Goal: Transaction & Acquisition: Purchase product/service

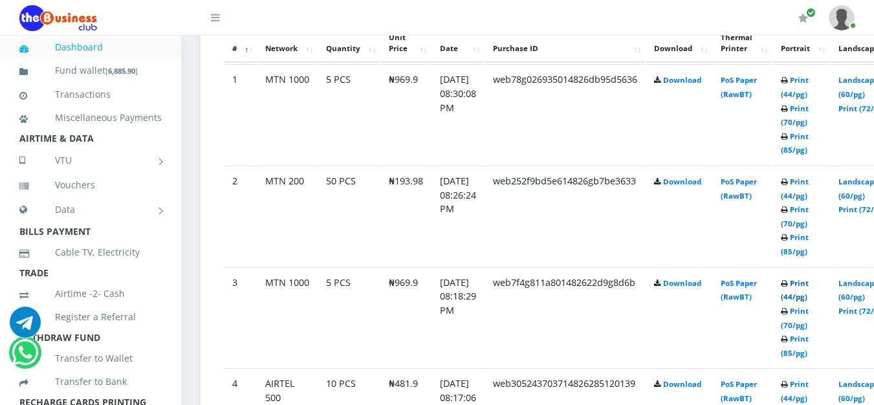
click at [808, 289] on link "Print (44/pg)" at bounding box center [795, 290] width 28 height 24
click at [788, 288] on icon at bounding box center [784, 284] width 7 height 8
click at [808, 297] on link "Print (44/pg)" at bounding box center [795, 290] width 28 height 24
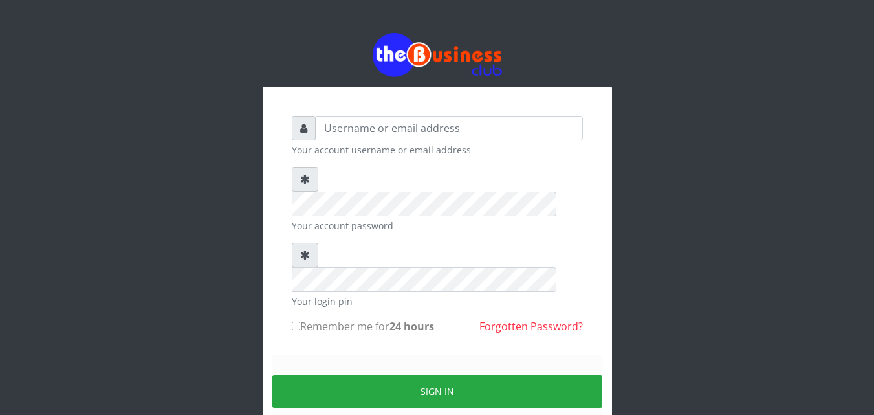
click at [211, 27] on div "Your account username or email address Your account password Your login pin Rem…" at bounding box center [437, 257] width 737 height 514
click at [389, 130] on input "text" at bounding box center [449, 128] width 267 height 25
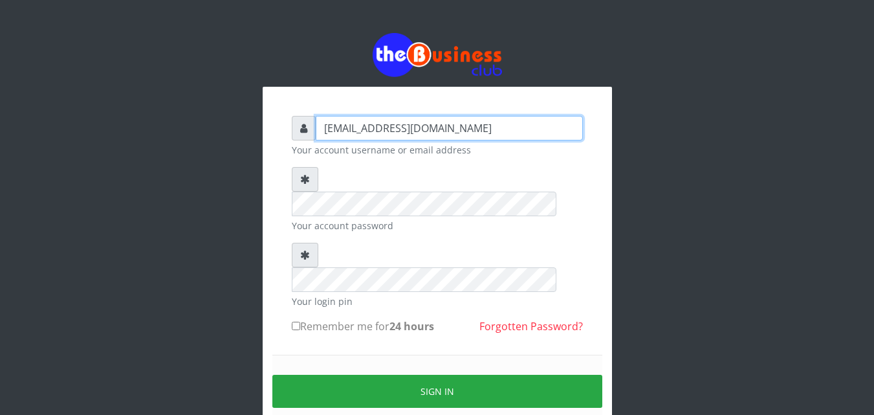
type input "samueloyewole466@gmail.com"
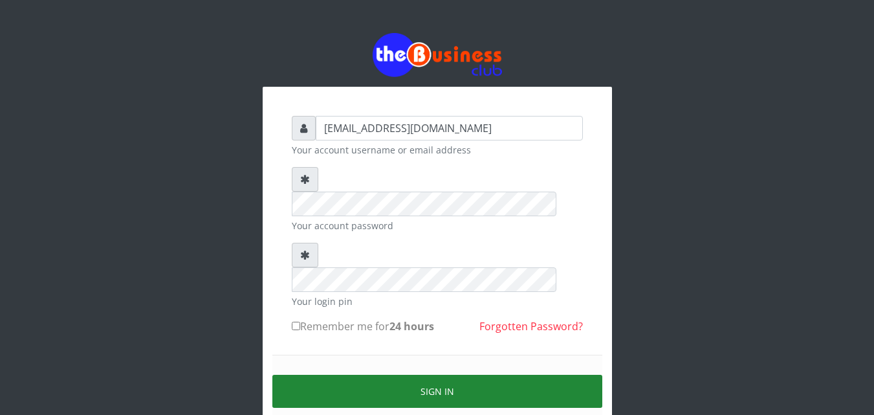
click at [422, 374] on button "Sign in" at bounding box center [437, 390] width 330 height 33
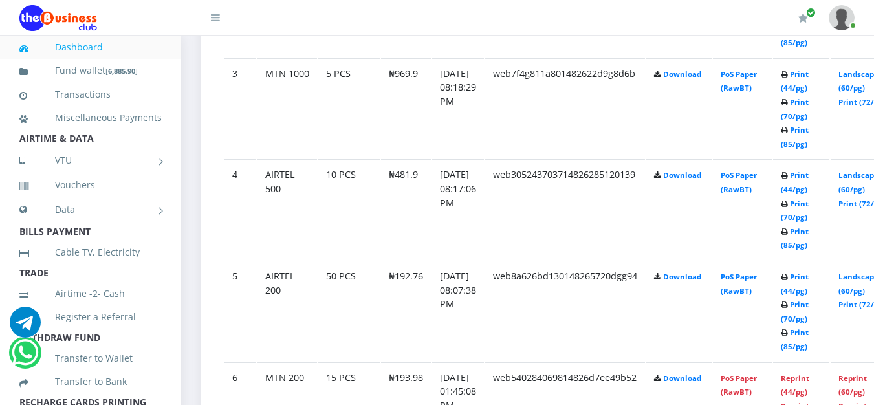
scroll to position [953, 0]
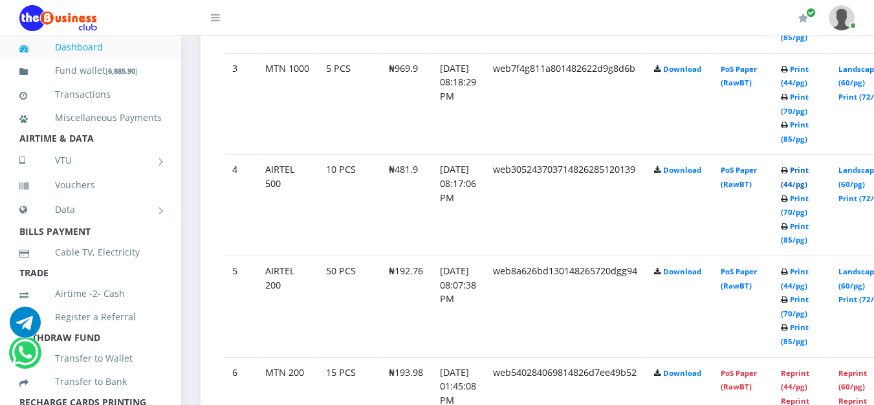
click at [808, 170] on link "Print (44/pg)" at bounding box center [795, 177] width 28 height 24
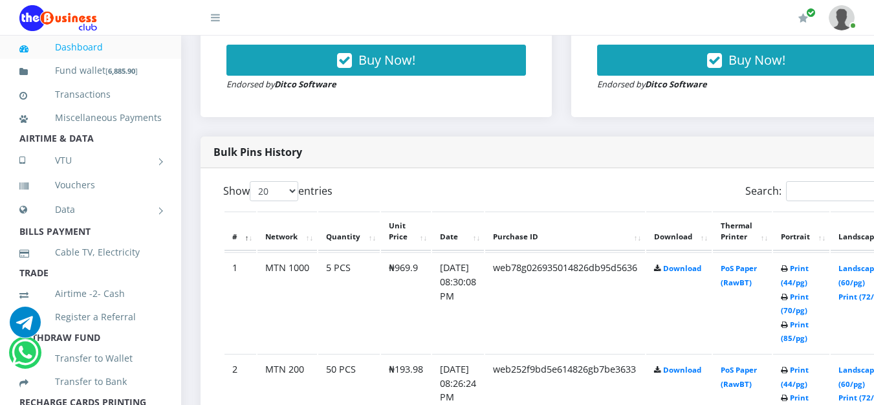
scroll to position [542, 0]
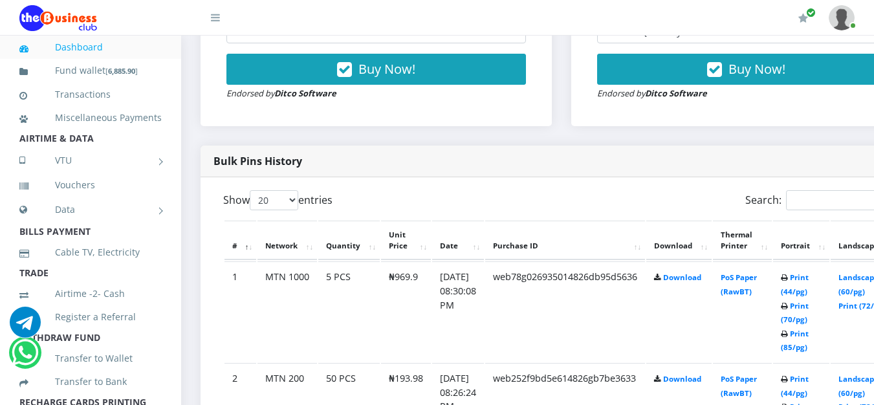
select select "MTN"
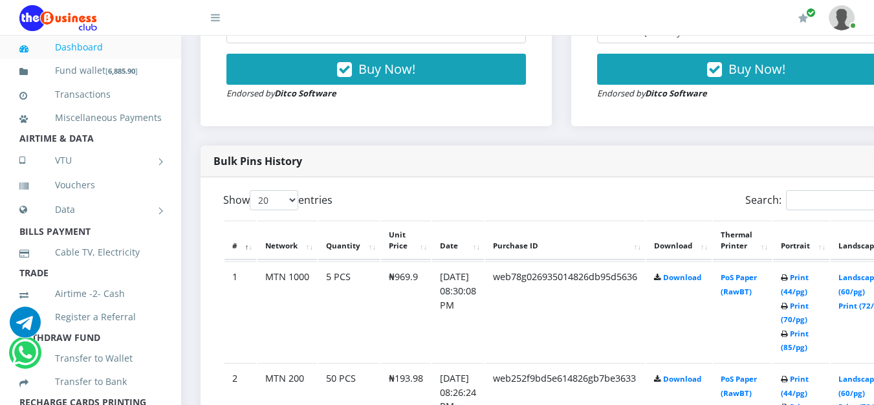
click at [346, 43] on input "11" at bounding box center [375, 31] width 299 height 25
type input "10"
click at [342, 43] on input "10" at bounding box center [375, 31] width 299 height 25
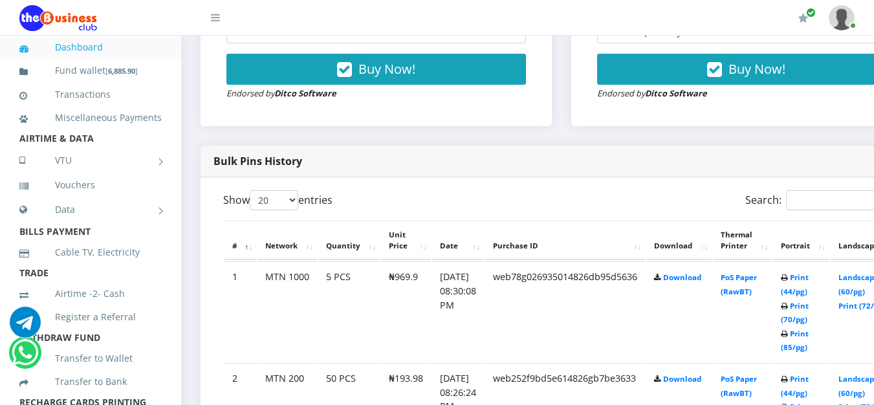
click at [526, 43] on div "10" at bounding box center [375, 31] width 299 height 25
click at [847, 15] on img at bounding box center [841, 17] width 26 height 25
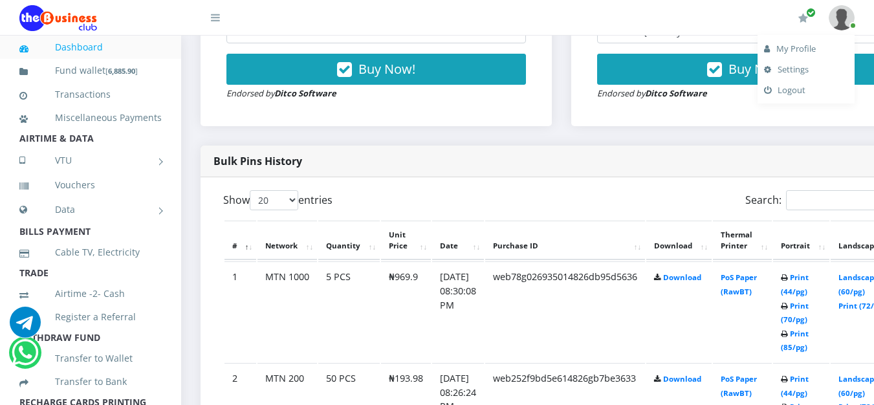
click at [847, 15] on img at bounding box center [841, 17] width 26 height 25
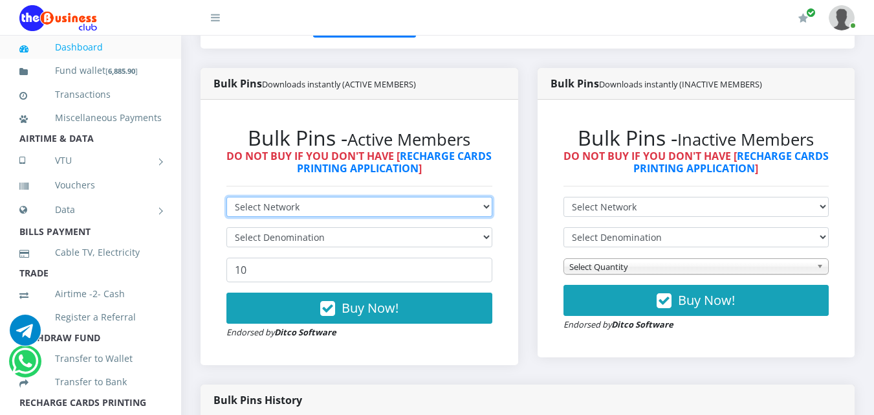
click at [488, 204] on select "Select Network MTN Globacom 9Mobile Airtel" at bounding box center [359, 207] width 266 height 20
select select "MTN"
click at [226, 197] on select "Select Network MTN Globacom 9Mobile Airtel" at bounding box center [359, 207] width 266 height 20
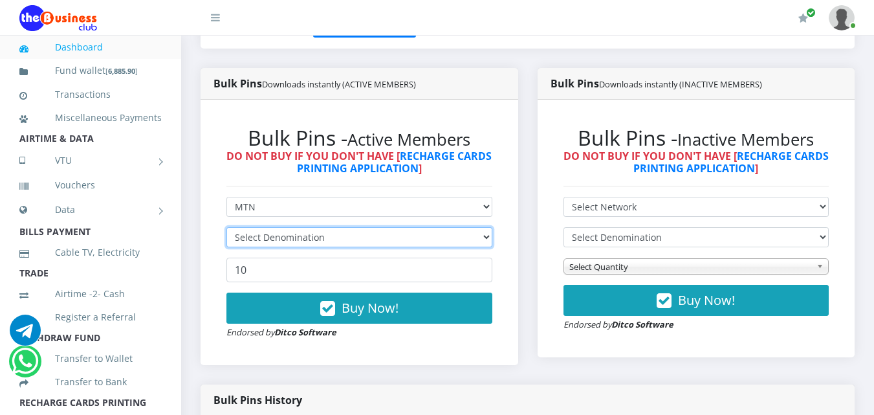
click at [485, 237] on select "Select Denomination" at bounding box center [359, 237] width 266 height 20
click at [485, 237] on select "Select Denomination MTN NGN100 - ₦96.99 MTN NGN200 - ₦193.98 MTN NGN400 - ₦387.…" at bounding box center [359, 237] width 266 height 20
click at [226, 227] on select "Select Denomination MTN NGN100 - ₦96.99 MTN NGN200 - ₦193.98 MTN NGN400 - ₦387.…" at bounding box center [359, 237] width 266 height 20
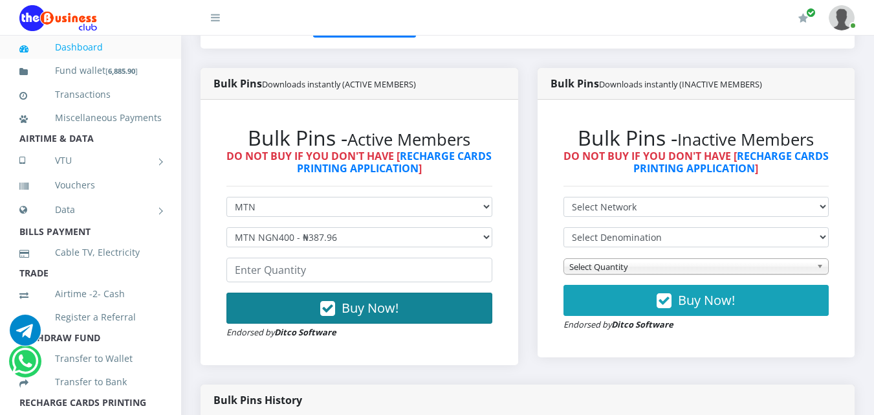
click at [418, 304] on button "Buy Now!" at bounding box center [359, 307] width 266 height 31
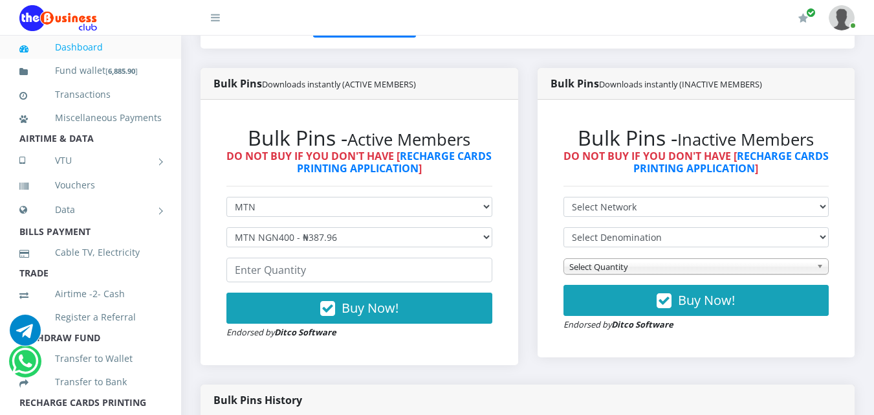
drag, startPoint x: 418, startPoint y: 304, endPoint x: 483, endPoint y: 233, distance: 96.1
click at [483, 233] on form "Select Network MTN Globacom 9Mobile Airtel Select Denomination MTN NGN100 - ₦96…" at bounding box center [359, 268] width 266 height 142
click at [483, 233] on select "Select Denomination MTN NGN100 - ₦96.99 MTN NGN200 - ₦193.98 MTN NGN400 - ₦387.…" at bounding box center [359, 237] width 266 height 20
select select "96.99-100"
click at [226, 227] on select "Select Denomination MTN NGN100 - ₦96.99 MTN NGN200 - ₦193.98 MTN NGN400 - ₦387.…" at bounding box center [359, 237] width 266 height 20
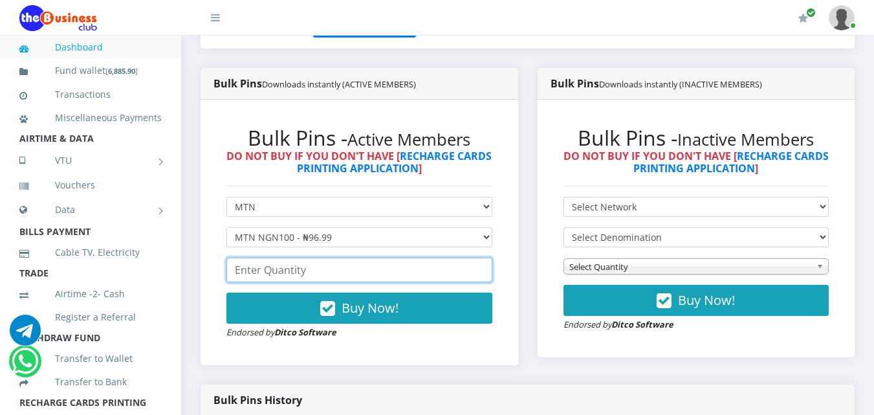
click at [448, 272] on input "number" at bounding box center [359, 269] width 266 height 25
click at [479, 266] on input "51" at bounding box center [359, 269] width 266 height 25
click at [479, 266] on input "52" at bounding box center [359, 269] width 266 height 25
click at [479, 266] on input "53" at bounding box center [359, 269] width 266 height 25
click at [479, 266] on input "54" at bounding box center [359, 269] width 266 height 25
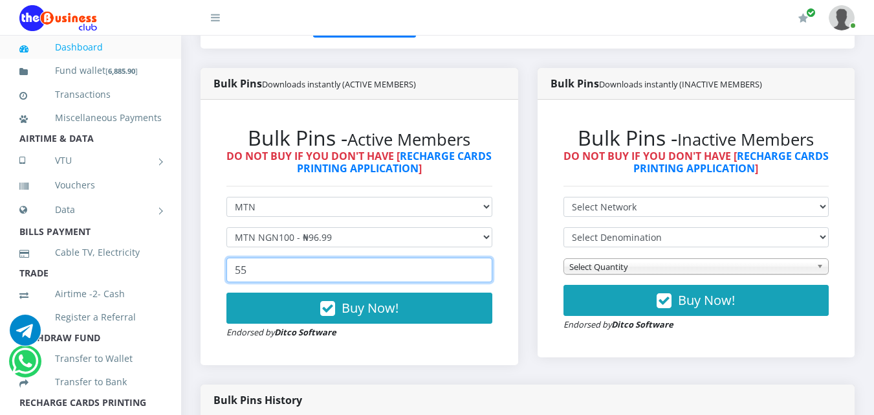
click at [479, 266] on input "55" at bounding box center [359, 269] width 266 height 25
click at [479, 266] on input "56" at bounding box center [359, 269] width 266 height 25
click at [479, 266] on input "57" at bounding box center [359, 269] width 266 height 25
click at [479, 266] on input "58" at bounding box center [359, 269] width 266 height 25
click at [479, 266] on input "59" at bounding box center [359, 269] width 266 height 25
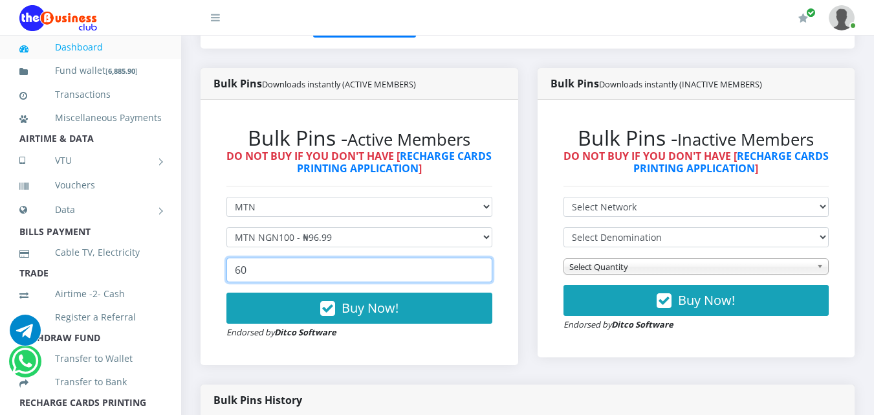
click at [479, 266] on input "60" at bounding box center [359, 269] width 266 height 25
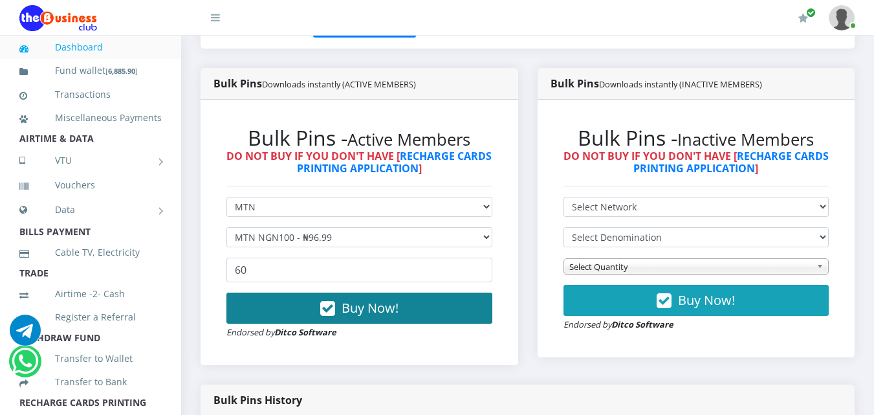
click at [448, 297] on button "Buy Now!" at bounding box center [359, 307] width 266 height 31
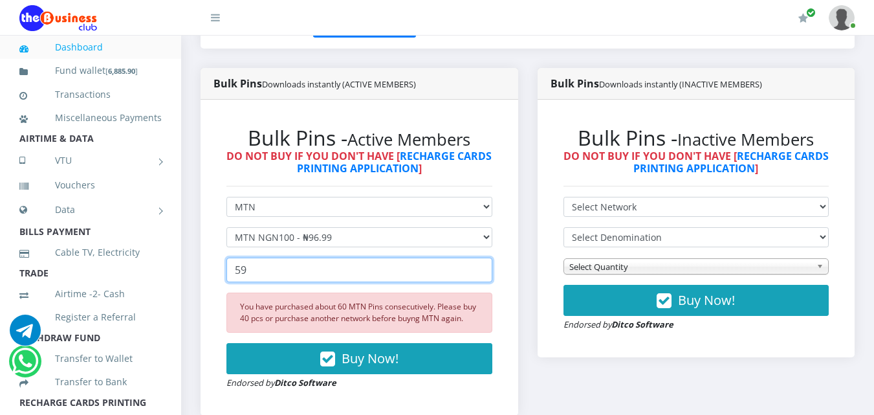
click at [479, 274] on input "59" at bounding box center [359, 269] width 266 height 25
click at [479, 274] on input "58" at bounding box center [359, 269] width 266 height 25
click at [479, 274] on input "57" at bounding box center [359, 269] width 266 height 25
click at [479, 274] on input "56" at bounding box center [359, 269] width 266 height 25
click at [479, 274] on input "55" at bounding box center [359, 269] width 266 height 25
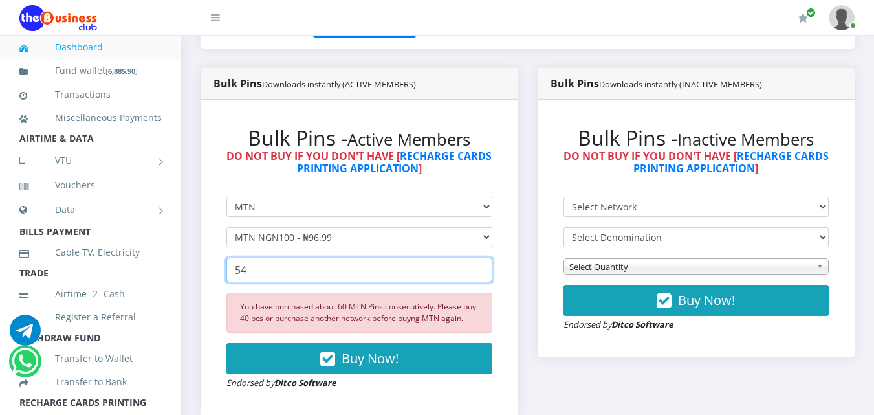
click at [479, 274] on input "54" at bounding box center [359, 269] width 266 height 25
click at [479, 274] on input "53" at bounding box center [359, 269] width 266 height 25
click at [479, 274] on input "52" at bounding box center [359, 269] width 266 height 25
click at [479, 274] on input "51" at bounding box center [359, 269] width 266 height 25
click at [479, 274] on input "50" at bounding box center [359, 269] width 266 height 25
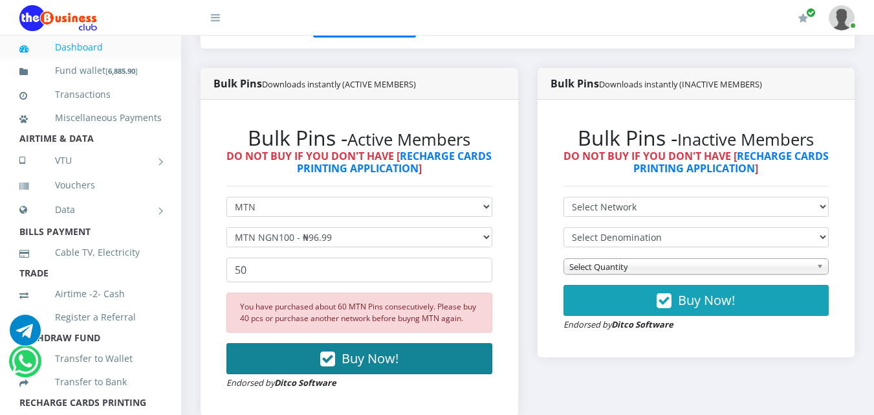
click at [422, 368] on button "Buy Now!" at bounding box center [359, 358] width 266 height 31
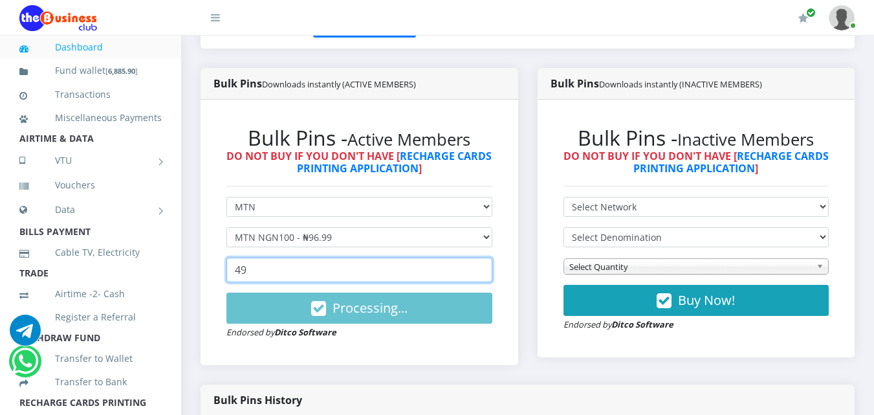
click at [479, 274] on input "49" at bounding box center [359, 269] width 266 height 25
click at [479, 274] on input "48" at bounding box center [359, 269] width 266 height 25
click at [479, 274] on input "47" at bounding box center [359, 269] width 266 height 25
click at [479, 274] on input "46" at bounding box center [359, 269] width 266 height 25
click at [479, 274] on input "45" at bounding box center [359, 269] width 266 height 25
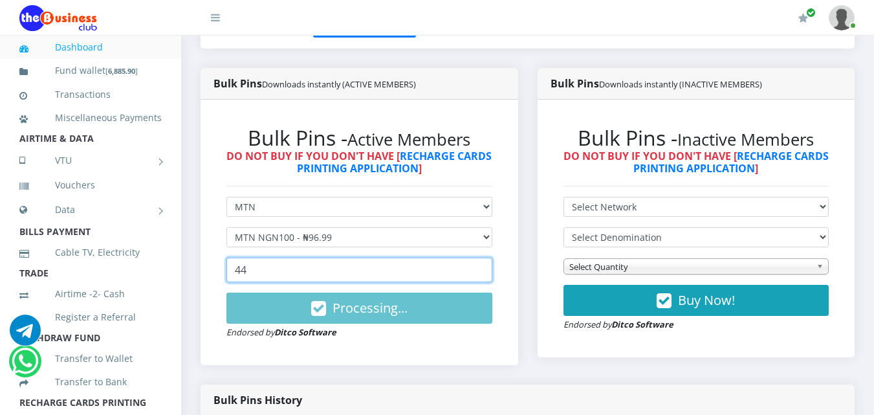
click at [479, 274] on input "44" at bounding box center [359, 269] width 266 height 25
click at [479, 274] on input "43" at bounding box center [359, 269] width 266 height 25
click at [479, 274] on input "42" at bounding box center [359, 269] width 266 height 25
click at [479, 274] on input "41" at bounding box center [359, 269] width 266 height 25
click at [479, 274] on input "40" at bounding box center [359, 269] width 266 height 25
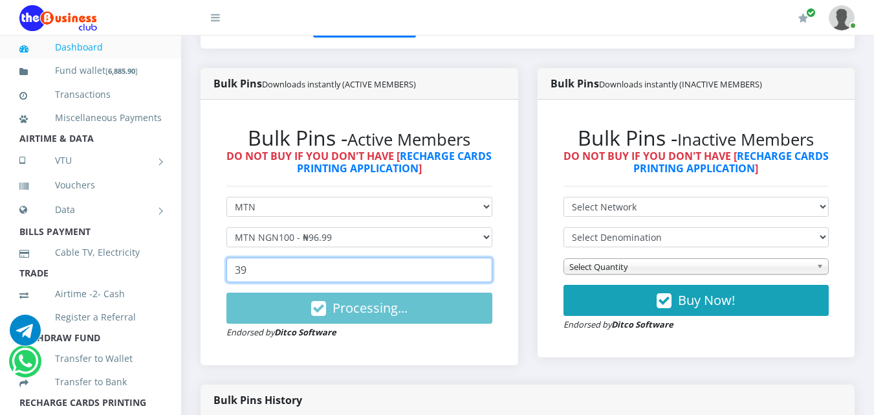
click at [479, 274] on input "39" at bounding box center [359, 269] width 266 height 25
drag, startPoint x: 479, startPoint y: 274, endPoint x: 479, endPoint y: 285, distance: 11.0
click at [479, 282] on input "38" at bounding box center [359, 269] width 266 height 25
click at [479, 274] on input "38" at bounding box center [359, 269] width 266 height 25
click at [479, 274] on input "37" at bounding box center [359, 269] width 266 height 25
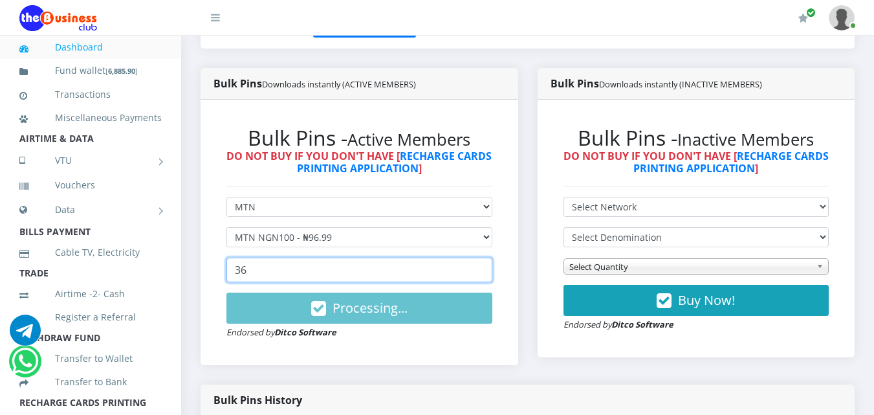
click at [479, 274] on input "36" at bounding box center [359, 269] width 266 height 25
click at [479, 274] on input "35" at bounding box center [359, 269] width 266 height 25
drag, startPoint x: 480, startPoint y: 272, endPoint x: 479, endPoint y: 262, distance: 9.7
click at [480, 271] on input "34" at bounding box center [359, 269] width 266 height 25
click at [479, 266] on input "35" at bounding box center [359, 269] width 266 height 25
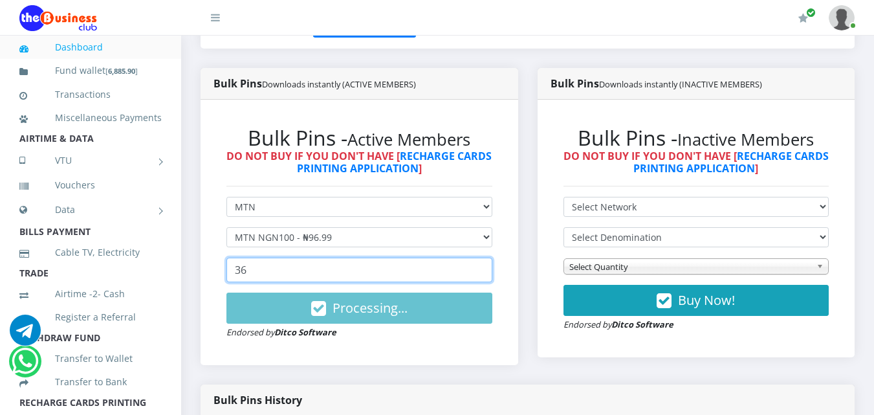
click at [479, 266] on input "36" at bounding box center [359, 269] width 266 height 25
click at [479, 266] on input "37" at bounding box center [359, 269] width 266 height 25
click at [479, 266] on input "38" at bounding box center [359, 269] width 266 height 25
click at [479, 266] on input "39" at bounding box center [359, 269] width 266 height 25
type input "40"
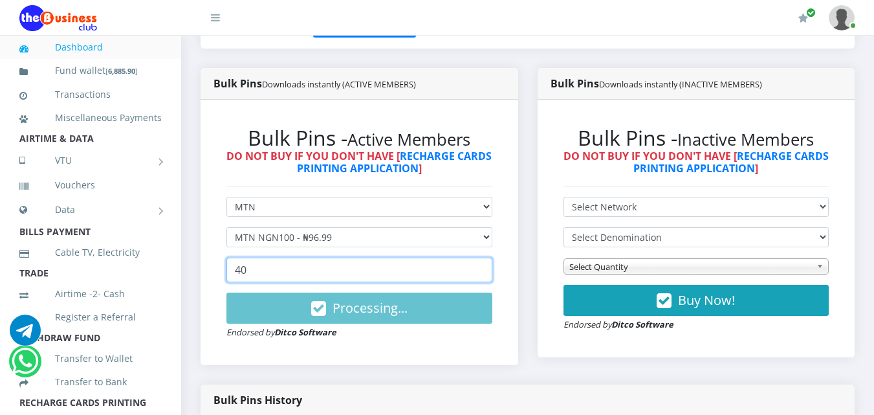
click at [479, 266] on input "40" at bounding box center [359, 269] width 266 height 25
click at [499, 275] on div "Bulk Pins - Active Members DO NOT BUY IF YOU DON'T HAVE [ RECHARGE CARDS PRINTI…" at bounding box center [359, 232] width 292 height 239
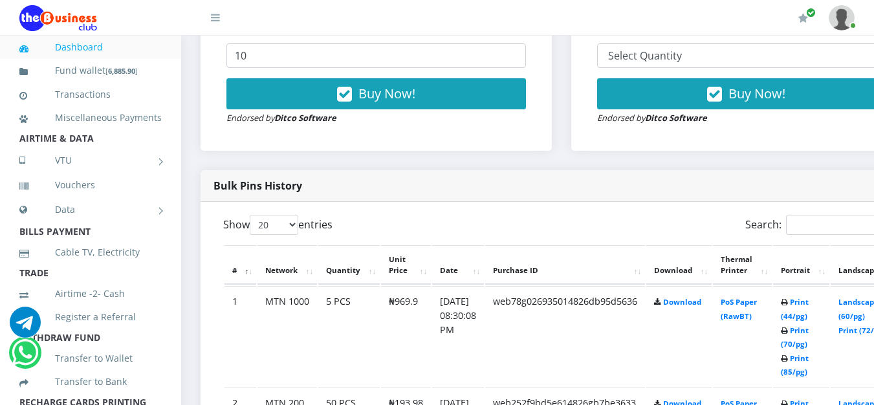
scroll to position [388, 0]
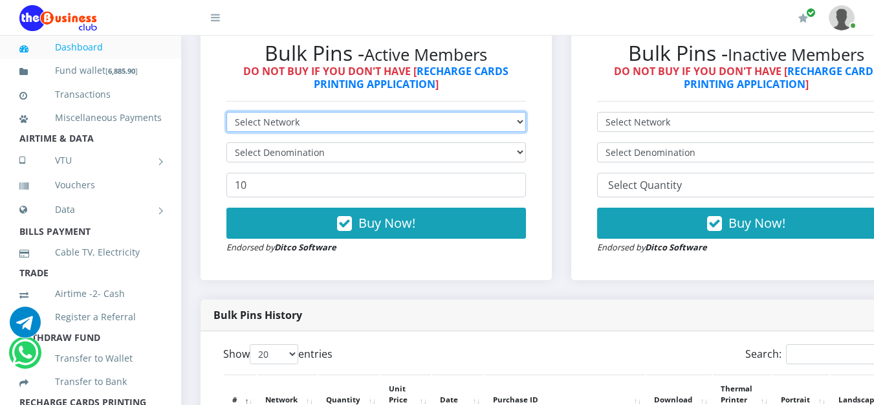
click at [526, 126] on select "Select Network MTN Globacom 9Mobile Airtel" at bounding box center [375, 122] width 299 height 20
select select "MTN"
click at [226, 114] on select "Select Network MTN Globacom 9Mobile Airtel" at bounding box center [375, 122] width 299 height 20
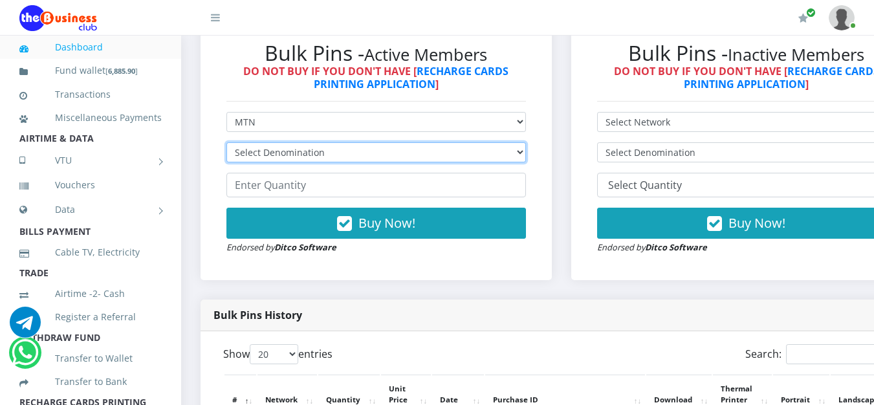
click at [523, 153] on select "Select Denomination MTN NGN100 - ₦96.99 MTN NGN200 - ₦193.98 MTN NGN400 - ₦387.…" at bounding box center [375, 152] width 299 height 20
select select "96.99-100"
click at [226, 144] on select "Select Denomination MTN NGN100 - ₦96.99 MTN NGN200 - ₦193.98 MTN NGN400 - ₦387.…" at bounding box center [375, 152] width 299 height 20
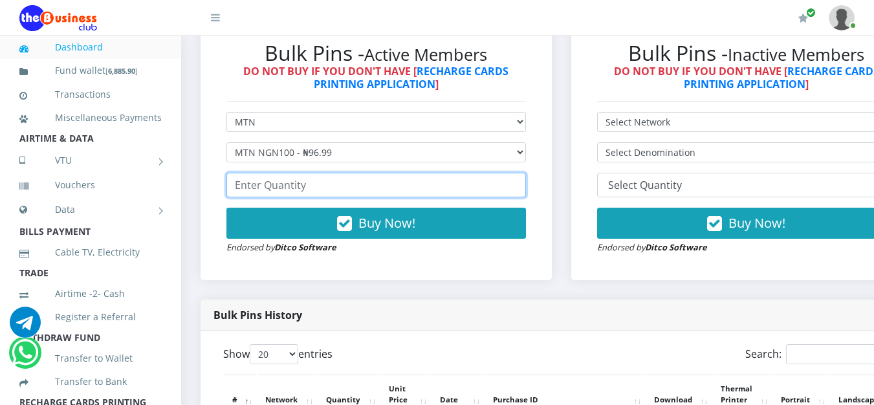
click at [487, 189] on input "number" at bounding box center [375, 185] width 299 height 25
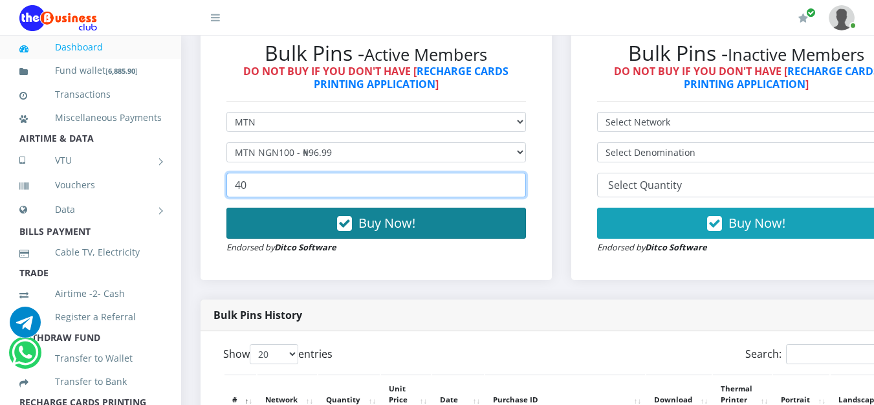
type input "40"
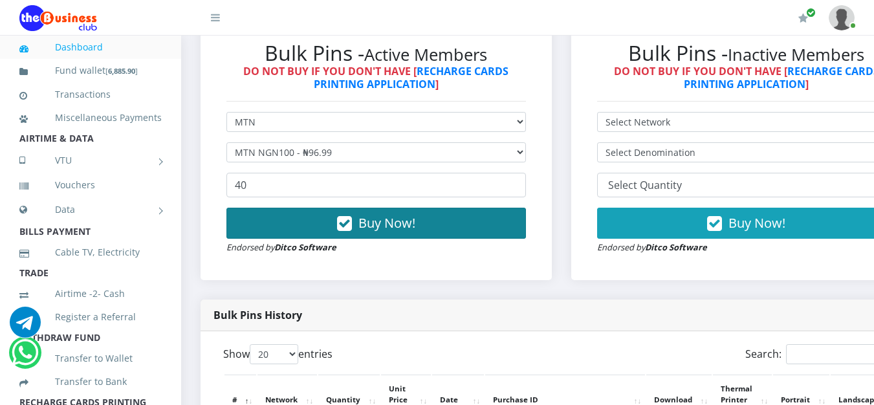
click at [456, 224] on button "Buy Now!" at bounding box center [375, 223] width 299 height 31
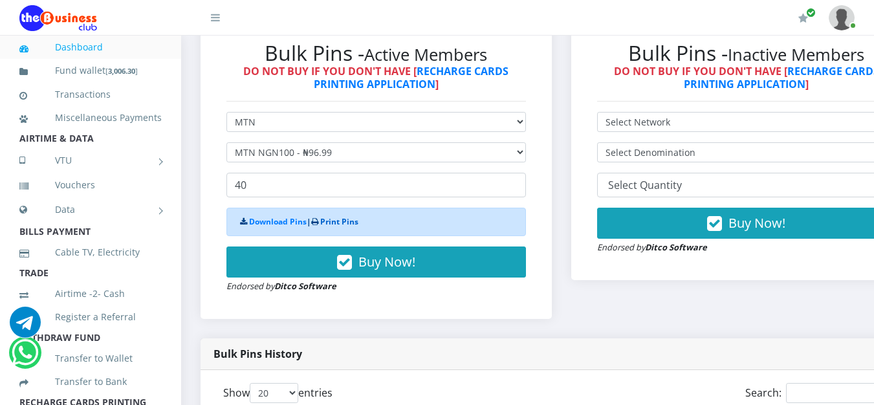
click at [354, 224] on link "Print Pins" at bounding box center [339, 221] width 38 height 11
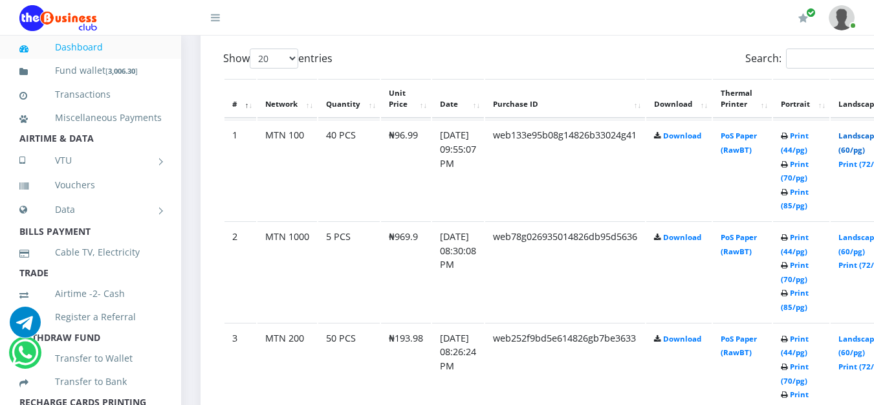
scroll to position [689, 0]
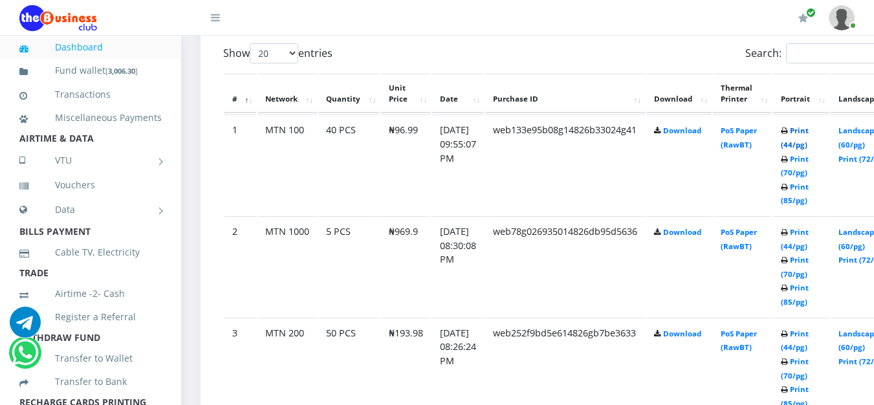
click at [808, 136] on link "Print (44/pg)" at bounding box center [795, 137] width 28 height 24
